Goal: Information Seeking & Learning: Learn about a topic

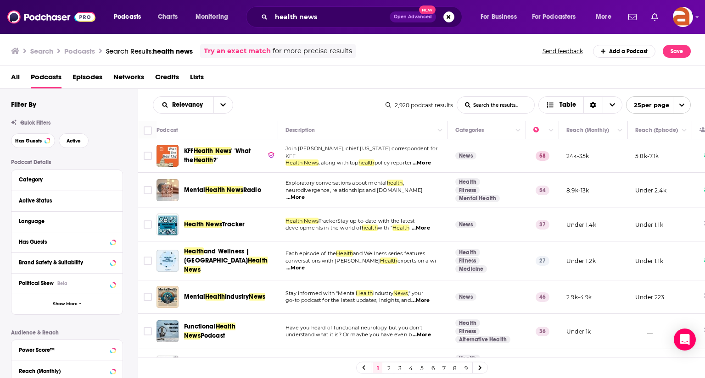
scroll to position [178, 0]
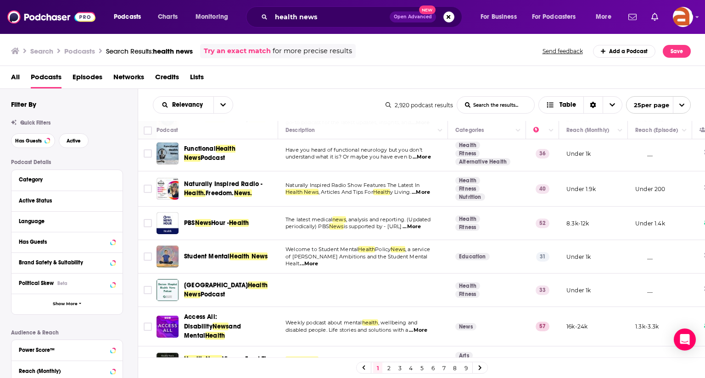
click at [227, 219] on span "Hour -" at bounding box center [220, 223] width 18 height 8
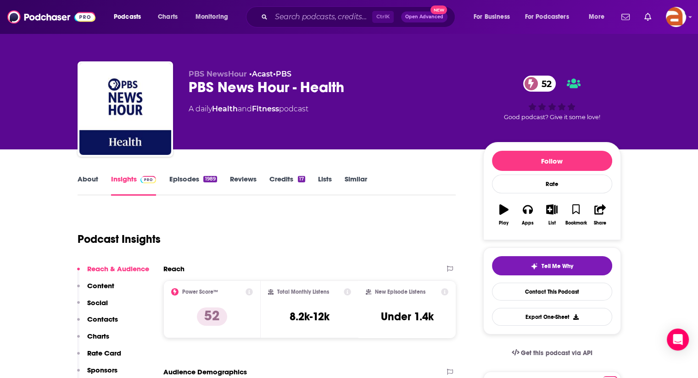
click at [357, 180] on link "Similar" at bounding box center [356, 185] width 22 height 21
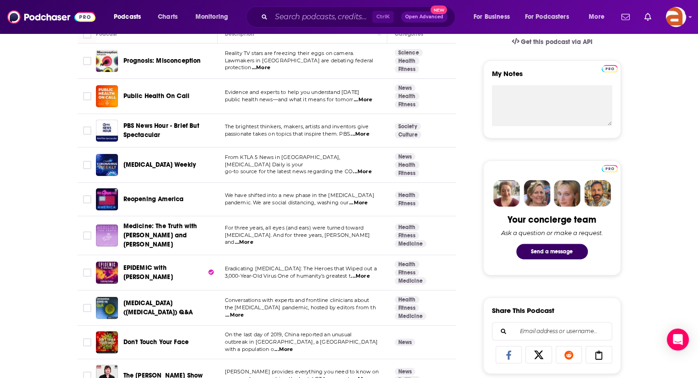
scroll to position [310, 0]
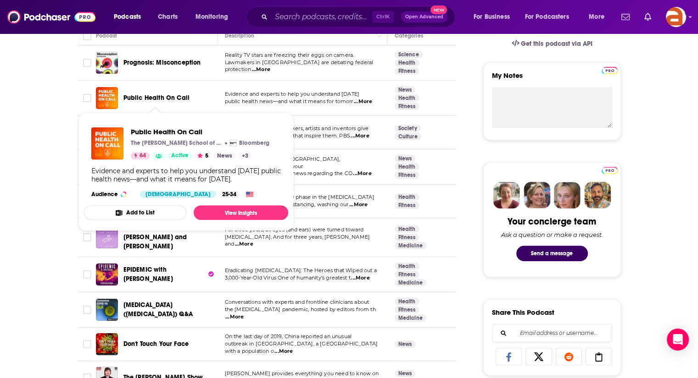
click at [158, 96] on span "Public Health On Call" at bounding box center [156, 98] width 67 height 8
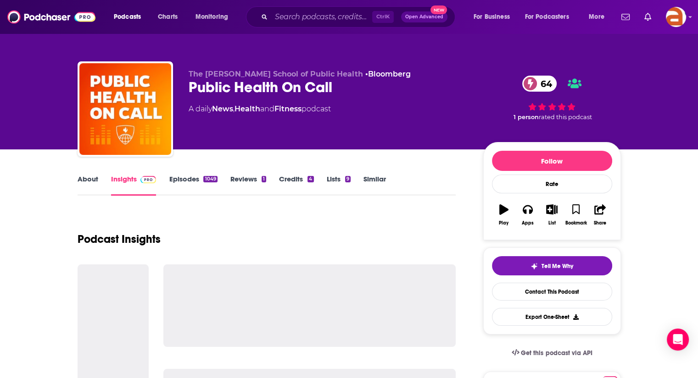
click at [373, 180] on link "Similar" at bounding box center [374, 185] width 22 height 21
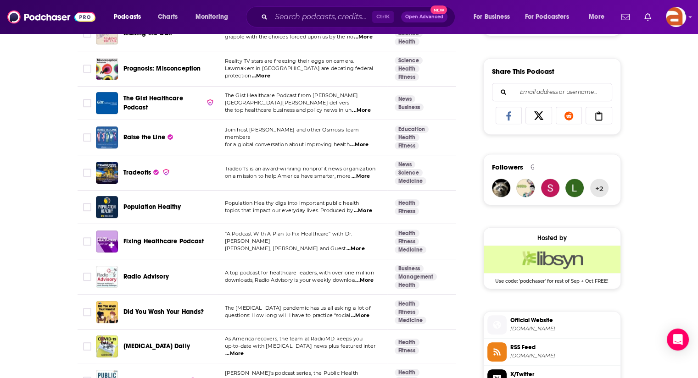
scroll to position [553, 0]
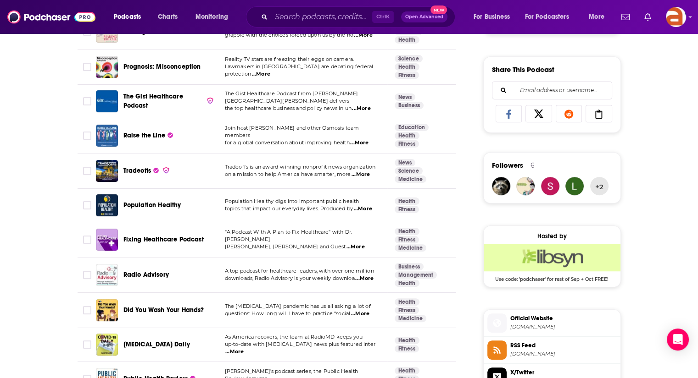
click at [365, 139] on span "...More" at bounding box center [359, 142] width 18 height 7
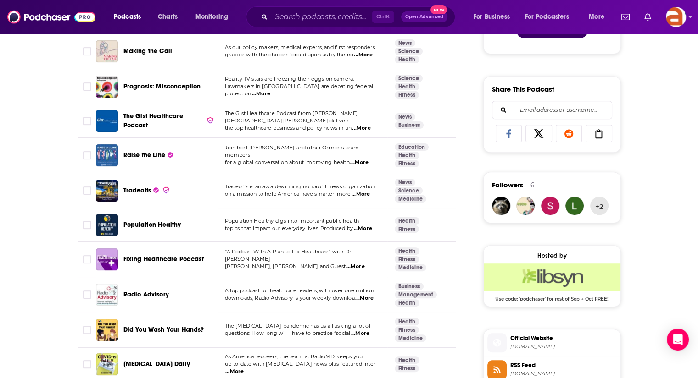
scroll to position [517, 0]
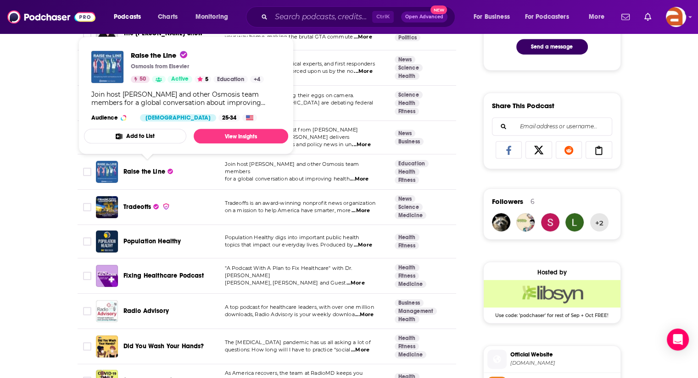
click at [148, 168] on span "Raise the Line" at bounding box center [144, 172] width 42 height 8
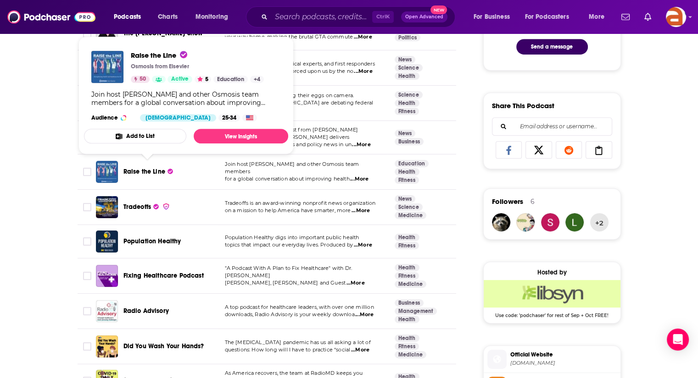
click at [144, 168] on span "Raise the Line" at bounding box center [144, 172] width 42 height 8
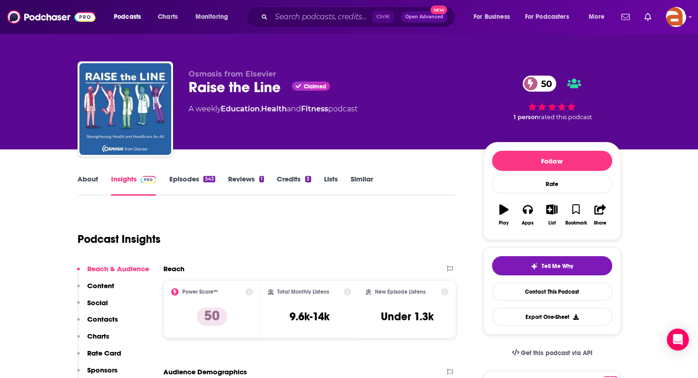
click at [84, 183] on link "About" at bounding box center [88, 185] width 21 height 21
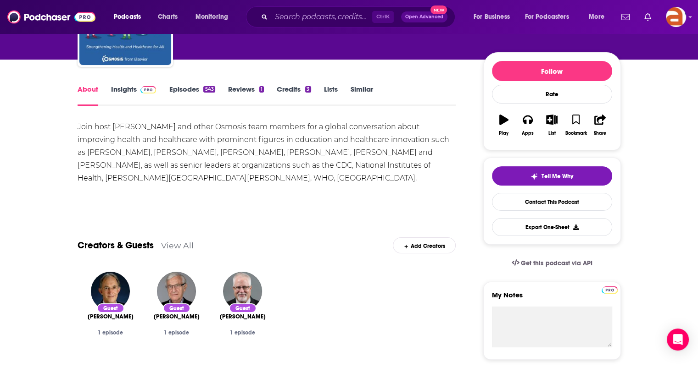
scroll to position [87, 0]
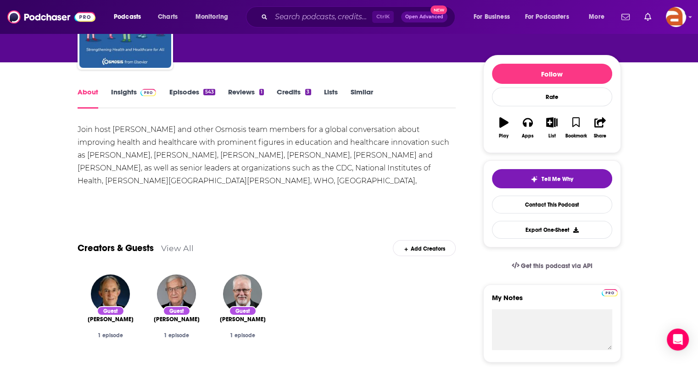
click at [122, 91] on link "Insights" at bounding box center [133, 98] width 45 height 21
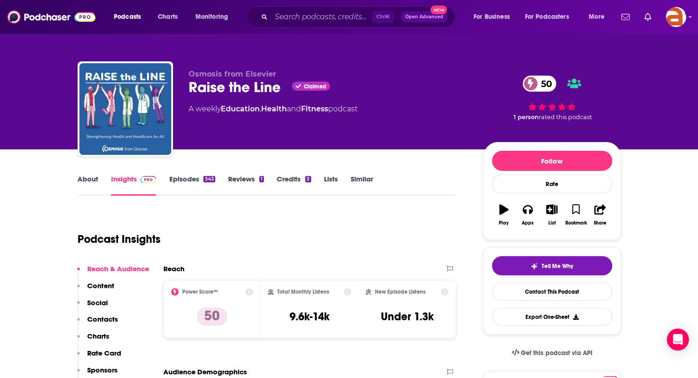
click at [183, 178] on link "Episodes 543" at bounding box center [192, 185] width 46 height 21
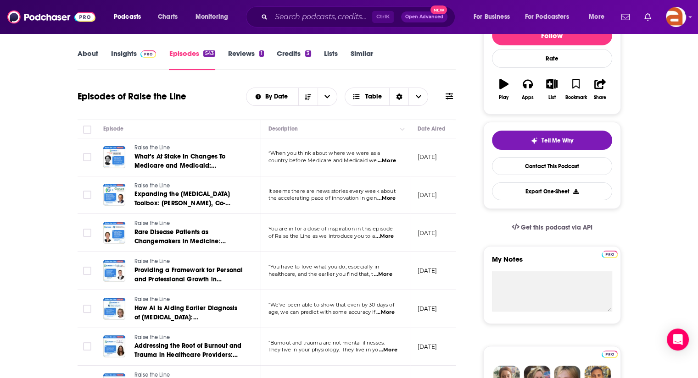
scroll to position [139, 0]
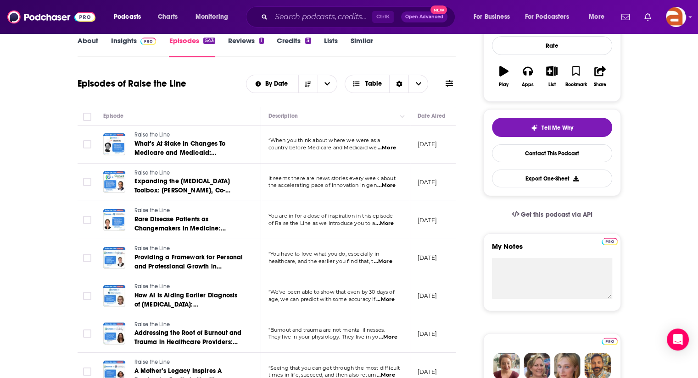
click at [386, 147] on span "...More" at bounding box center [387, 147] width 18 height 7
click at [389, 223] on span "...More" at bounding box center [384, 223] width 18 height 7
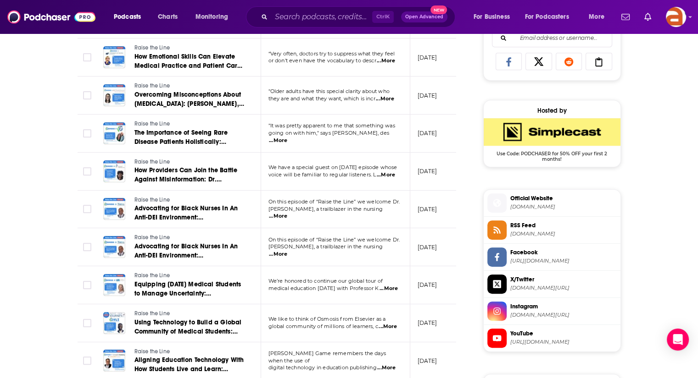
scroll to position [621, 0]
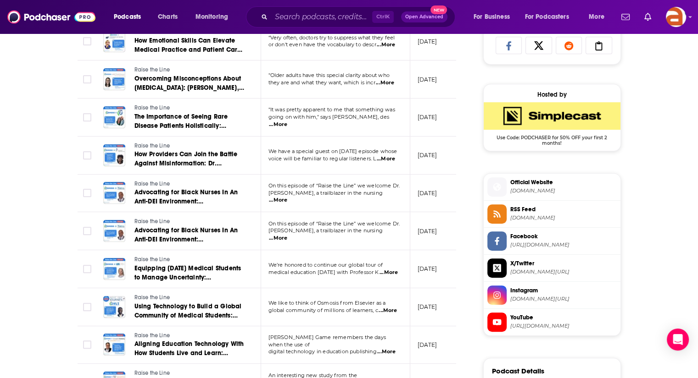
click at [386, 157] on span "...More" at bounding box center [386, 159] width 18 height 7
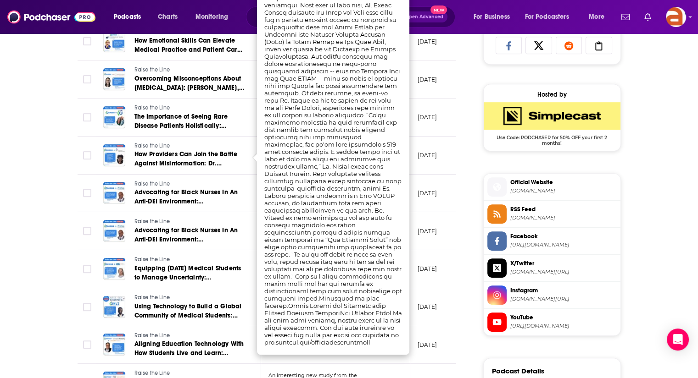
click at [5, 224] on div "About Insights Episodes 543 Reviews 1 Credits 3 Lists Similar Episodes of Raise…" at bounding box center [349, 142] width 698 height 1228
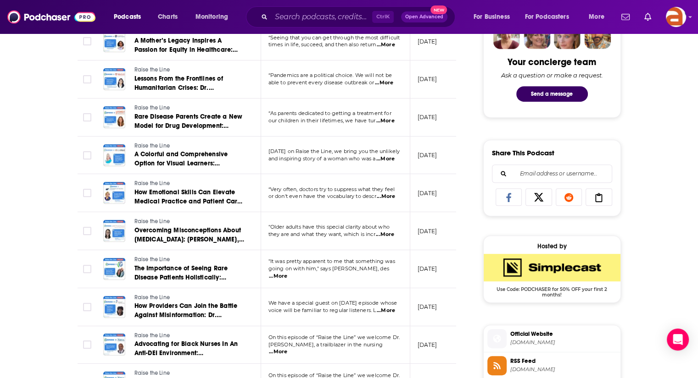
scroll to position [431, 0]
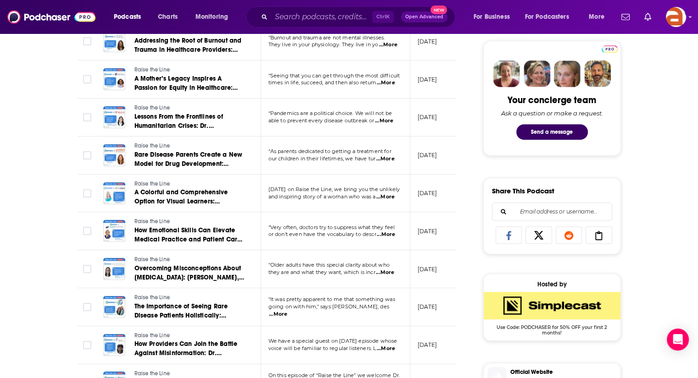
click at [391, 158] on span "...More" at bounding box center [385, 159] width 18 height 7
click at [21, 159] on div "About Insights Episodes 543 Reviews 1 Credits 3 Lists Similar Episodes of Raise…" at bounding box center [349, 332] width 698 height 1228
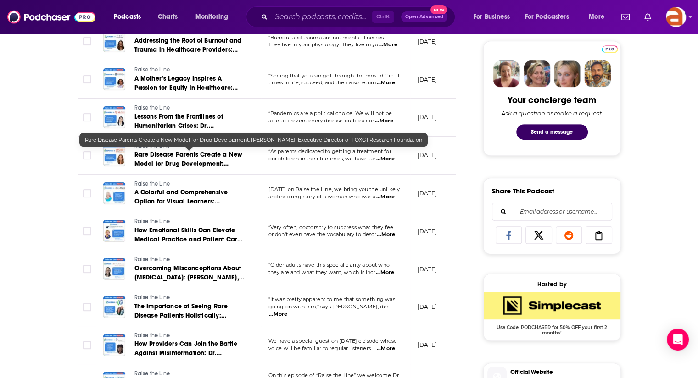
click at [205, 157] on span "Rare Disease Parents Create a New Model for Drug Development: [PERSON_NAME], Ex…" at bounding box center [188, 168] width 109 height 35
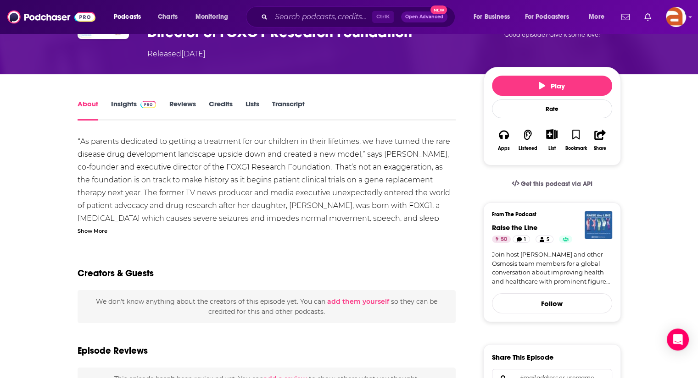
scroll to position [94, 0]
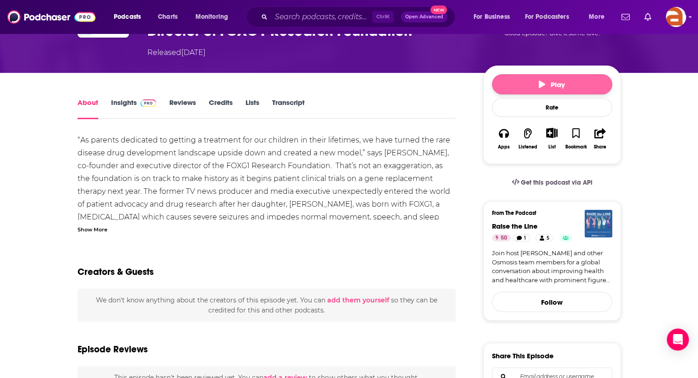
click at [537, 84] on button "Play" at bounding box center [552, 84] width 120 height 20
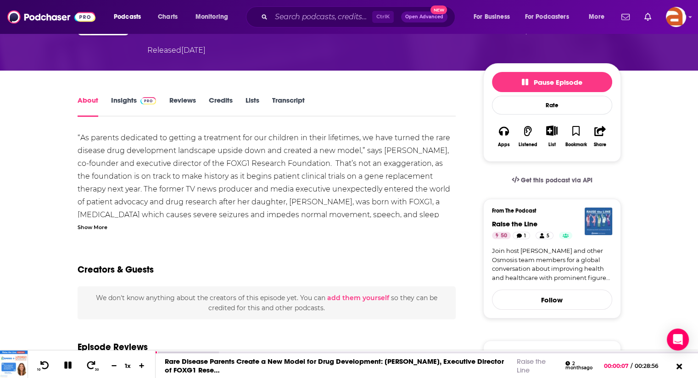
scroll to position [95, 0]
click at [289, 103] on link "Transcript" at bounding box center [288, 106] width 33 height 21
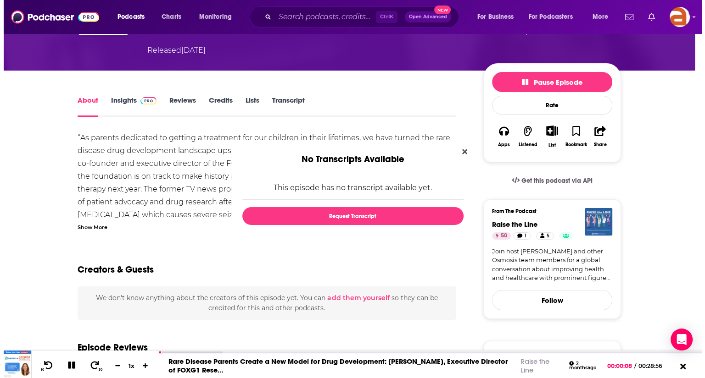
scroll to position [0, 0]
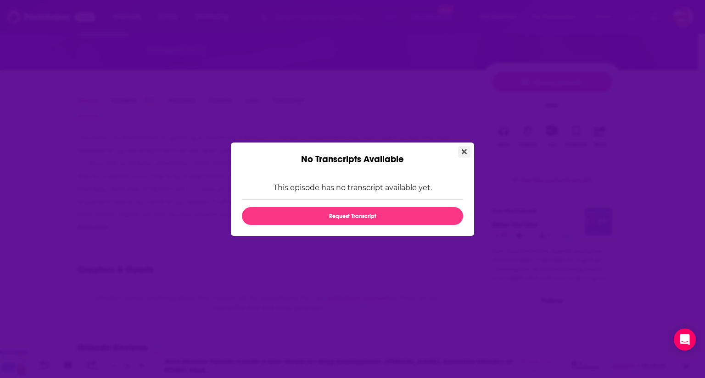
click at [463, 154] on icon "Close" at bounding box center [463, 151] width 5 height 7
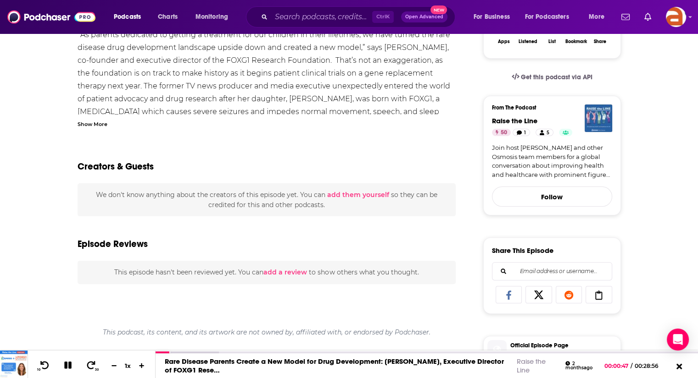
scroll to position [196, 0]
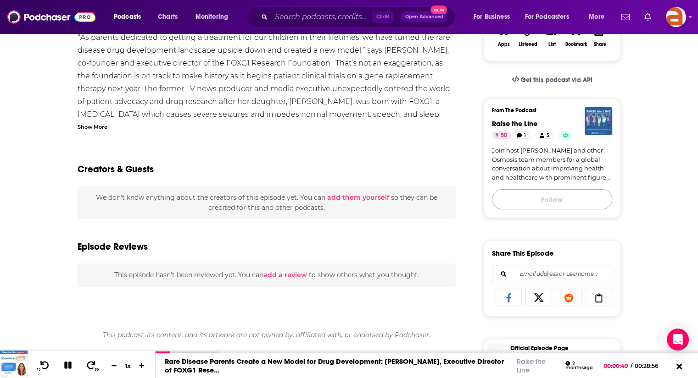
click at [584, 196] on button "Follow" at bounding box center [552, 199] width 120 height 20
click at [580, 200] on button "Following" at bounding box center [552, 200] width 120 height 23
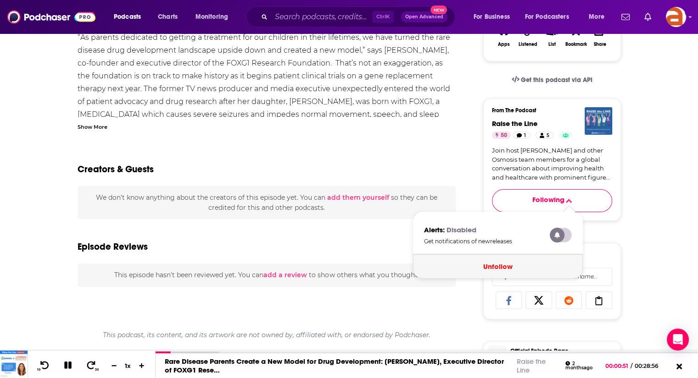
click at [497, 263] on button "Unfollow" at bounding box center [498, 267] width 170 height 24
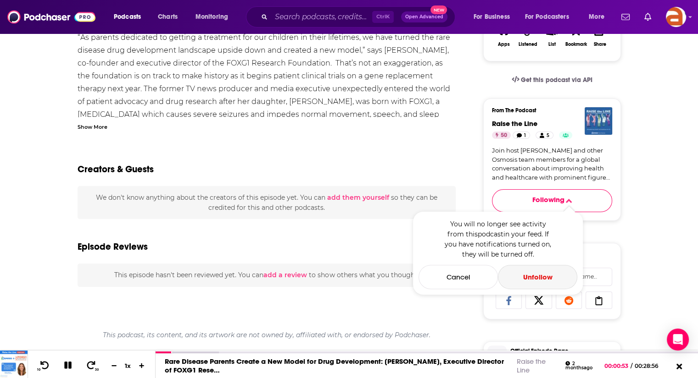
click at [528, 278] on button "Unfollow" at bounding box center [537, 277] width 79 height 24
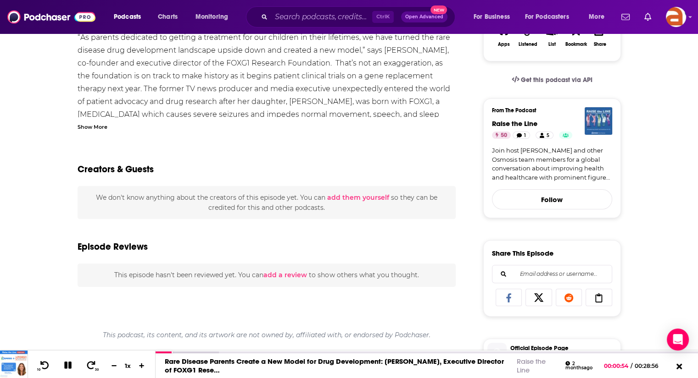
click at [646, 193] on div "About Insights Reviews Credits Lists Transcript “As parents dedicated to gettin…" at bounding box center [349, 329] width 698 height 719
click at [564, 160] on link "Join host [PERSON_NAME] and other Osmosis team members for a global conversatio…" at bounding box center [552, 164] width 120 height 36
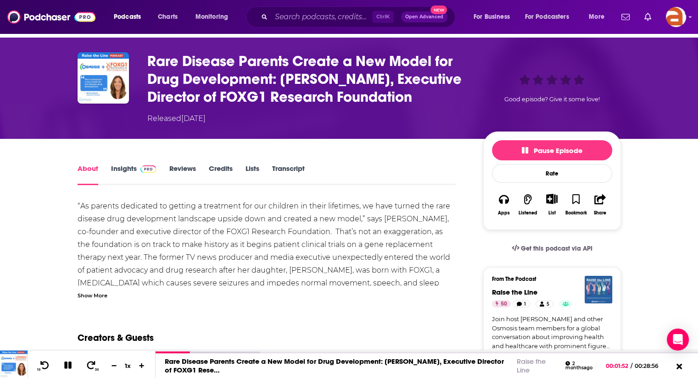
scroll to position [12, 0]
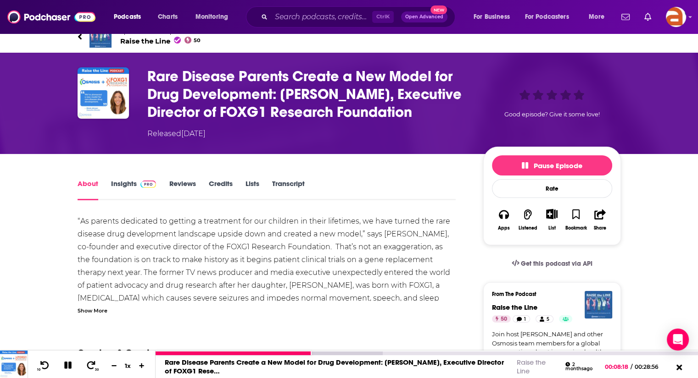
click at [72, 366] on icon at bounding box center [68, 365] width 11 height 8
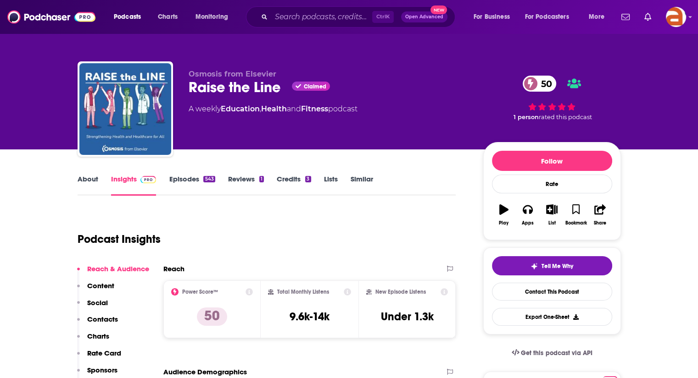
click at [186, 179] on link "Episodes 543" at bounding box center [192, 185] width 46 height 21
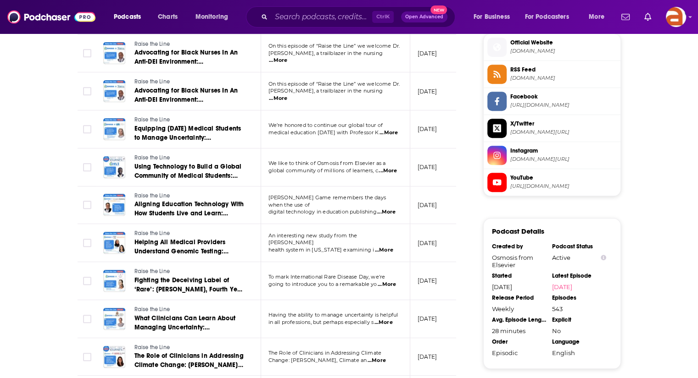
scroll to position [762, 0]
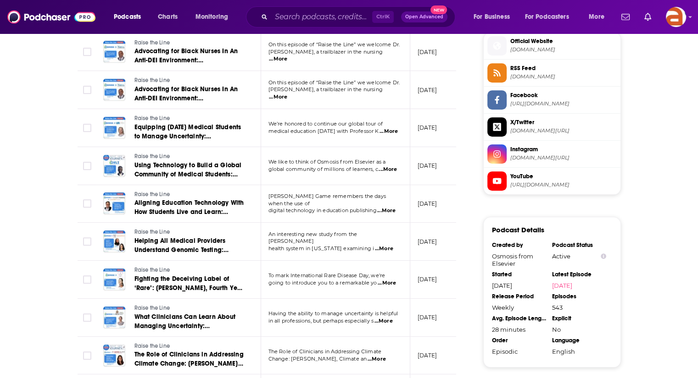
click at [393, 168] on span "...More" at bounding box center [387, 169] width 18 height 7
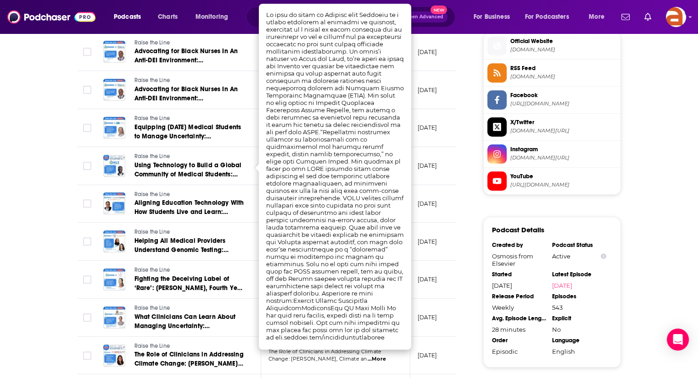
click at [1, 287] on div "About Insights Episodes 543 Reviews 1 Credits 3 Lists Similar Episodes of Raise…" at bounding box center [349, 1] width 698 height 1228
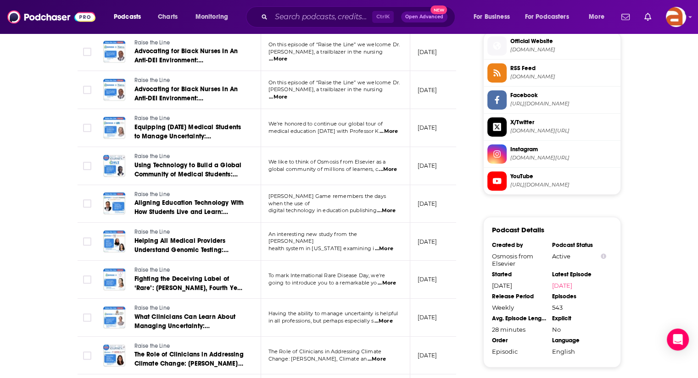
click at [389, 318] on span "...More" at bounding box center [383, 321] width 18 height 7
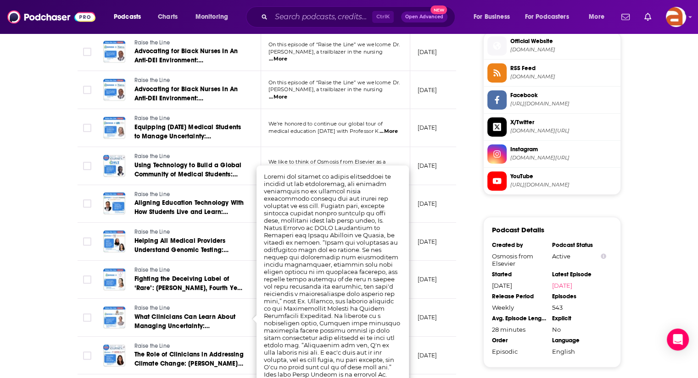
click at [673, 193] on div "About Insights Episodes 543 Reviews 1 Credits 3 Lists Similar Episodes of Raise…" at bounding box center [349, 1] width 698 height 1228
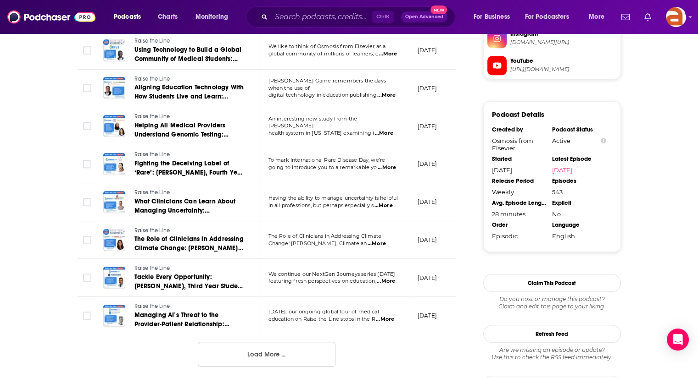
scroll to position [923, 0]
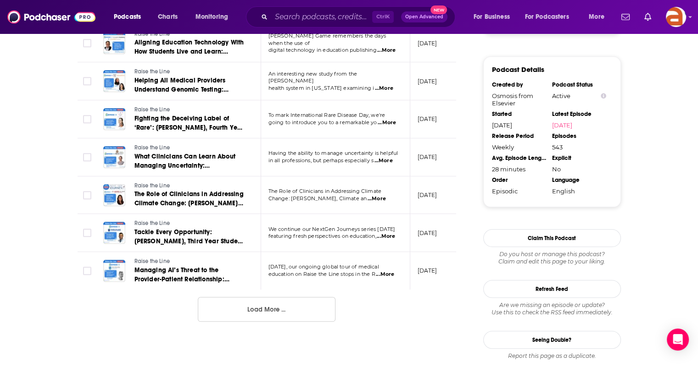
click at [298, 317] on button "Load More ..." at bounding box center [267, 309] width 138 height 25
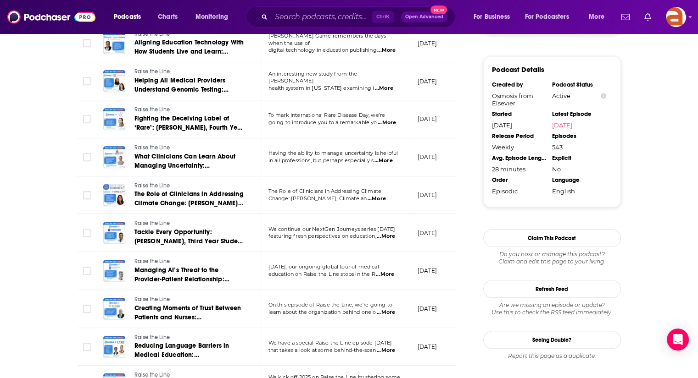
click at [393, 271] on span "...More" at bounding box center [385, 274] width 18 height 7
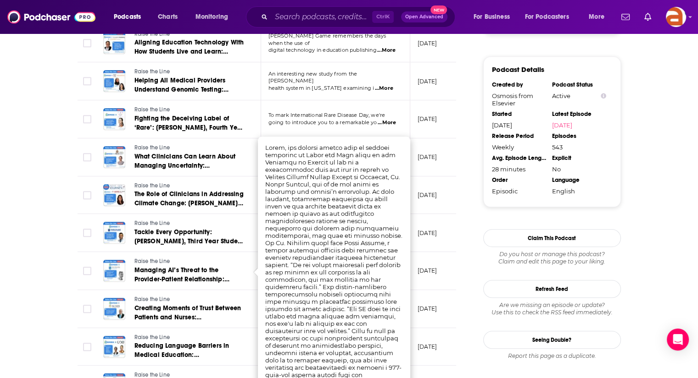
click at [677, 194] on div "About Insights Episodes 543 Reviews 1 Credits 3 Lists Similar Episodes of Raise…" at bounding box center [349, 259] width 698 height 2064
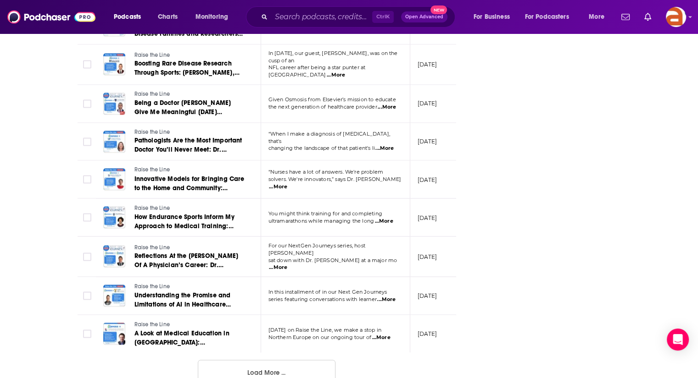
scroll to position [1833, 0]
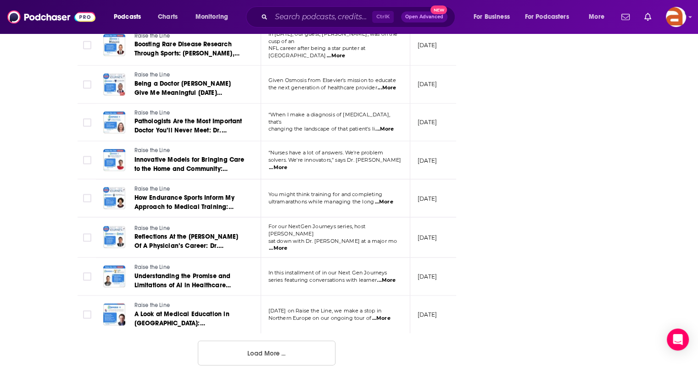
click at [388, 277] on span "...More" at bounding box center [386, 280] width 18 height 7
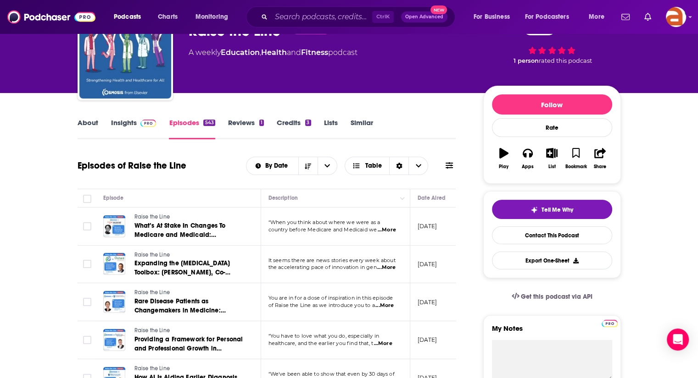
scroll to position [0, 0]
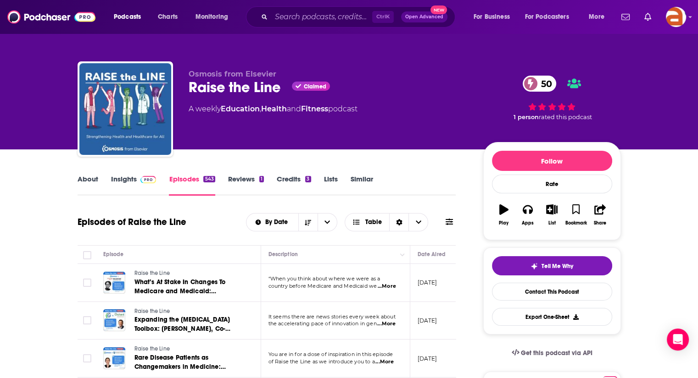
click at [79, 178] on link "About" at bounding box center [88, 185] width 21 height 21
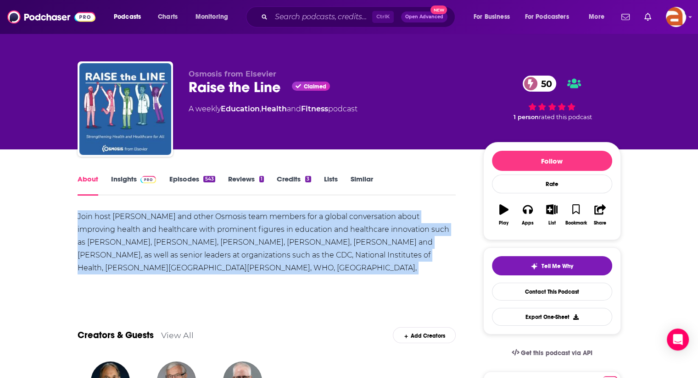
drag, startPoint x: 75, startPoint y: 217, endPoint x: 246, endPoint y: 272, distance: 179.9
copy div "Join host [PERSON_NAME] and other Osmosis team members for a global conversatio…"
click at [119, 179] on link "Insights" at bounding box center [133, 185] width 45 height 21
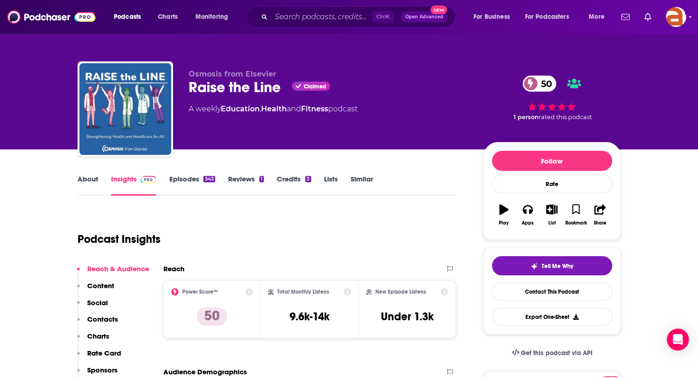
click at [85, 178] on link "About" at bounding box center [88, 185] width 21 height 21
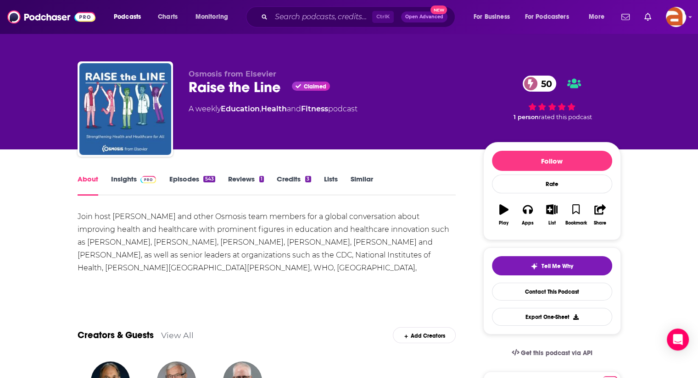
click at [125, 176] on link "Insights" at bounding box center [133, 185] width 45 height 21
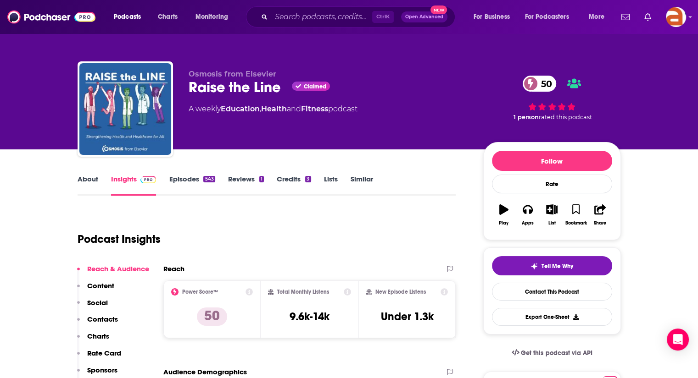
click at [697, 108] on div "Osmosis from Elsevier Raise the Line Claimed 50 A weekly Education , Health and…" at bounding box center [349, 75] width 698 height 150
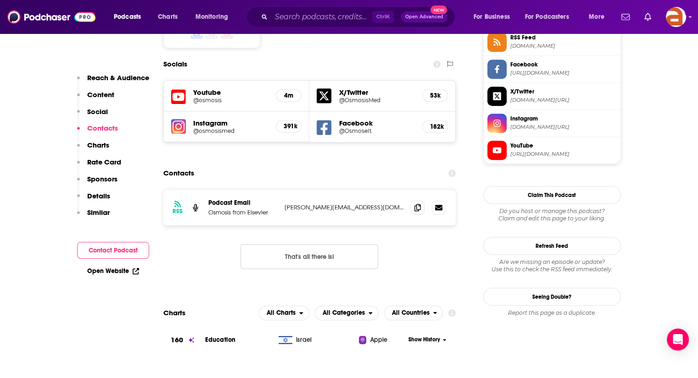
scroll to position [835, 0]
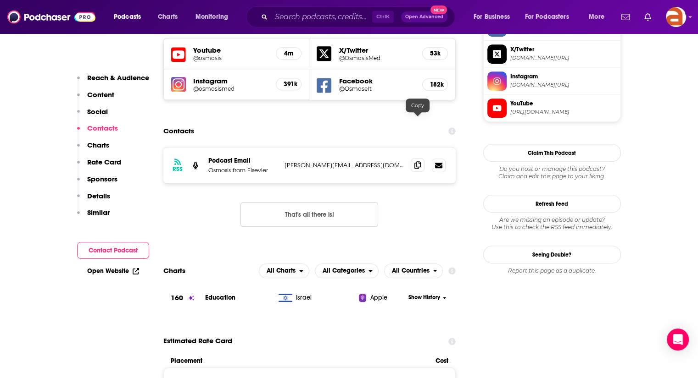
click at [417, 158] on span at bounding box center [418, 165] width 14 height 14
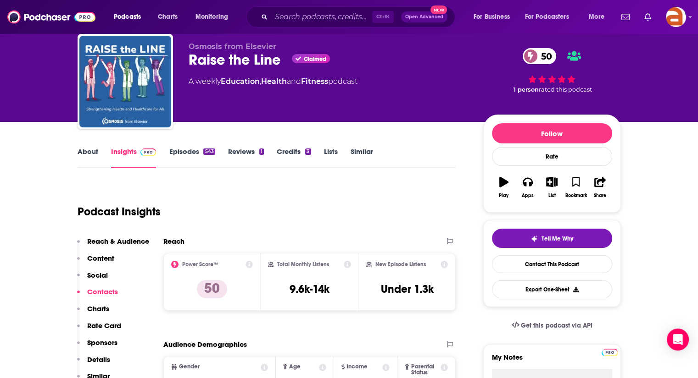
scroll to position [0, 0]
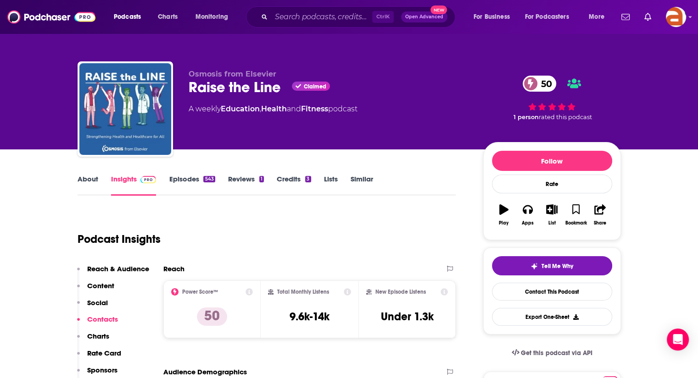
click at [88, 182] on link "About" at bounding box center [88, 185] width 21 height 21
